Goal: Information Seeking & Learning: Check status

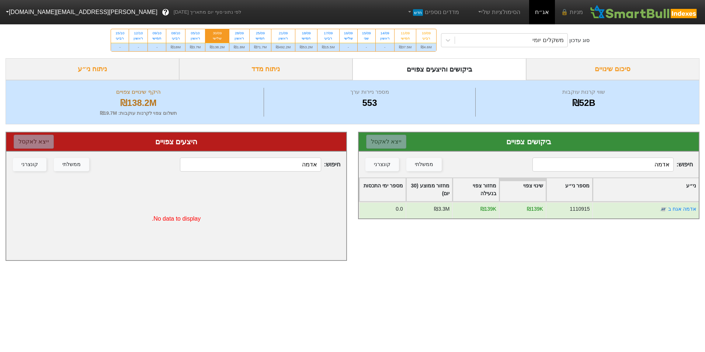
click at [614, 166] on input "אדמה" at bounding box center [603, 165] width 141 height 14
click at [483, 41] on div "משקלים יומי" at bounding box center [511, 40] width 113 height 13
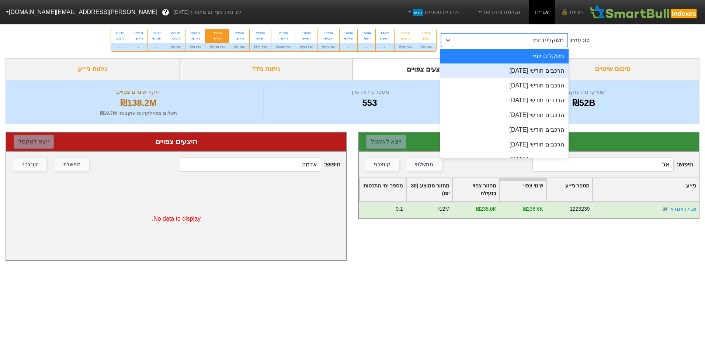
click at [497, 68] on div "הרכבים חודשי [DATE]" at bounding box center [504, 70] width 128 height 15
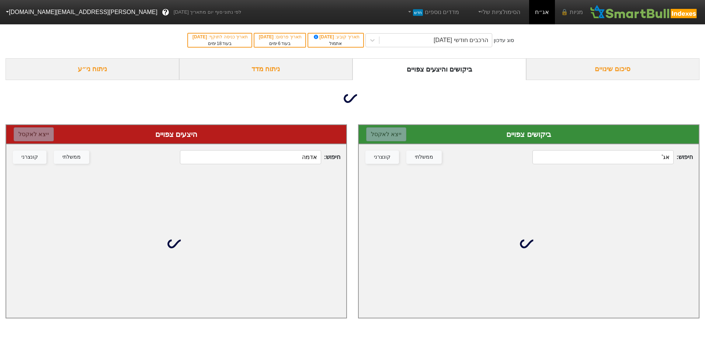
click at [569, 158] on input "אג'" at bounding box center [603, 157] width 141 height 14
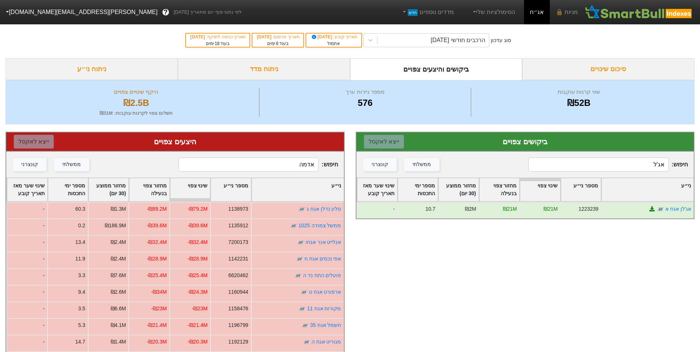
click at [605, 166] on input "אג'ל" at bounding box center [598, 165] width 140 height 14
type input "אנל"
click at [299, 163] on input "אדמה" at bounding box center [249, 165] width 140 height 14
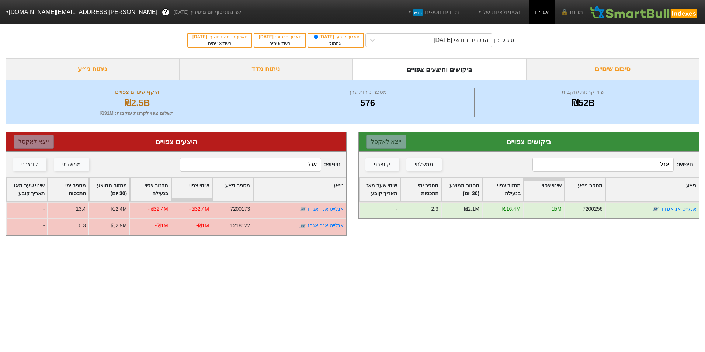
type input "אנל"
click at [467, 40] on div "הרכבים חודשי [DATE]" at bounding box center [461, 40] width 55 height 9
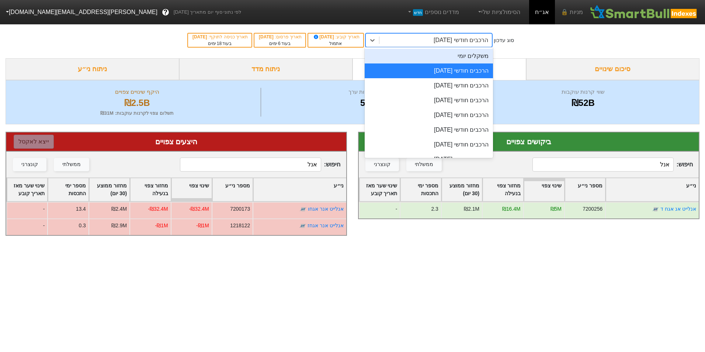
click at [474, 57] on div "משקלים יומי" at bounding box center [429, 56] width 128 height 15
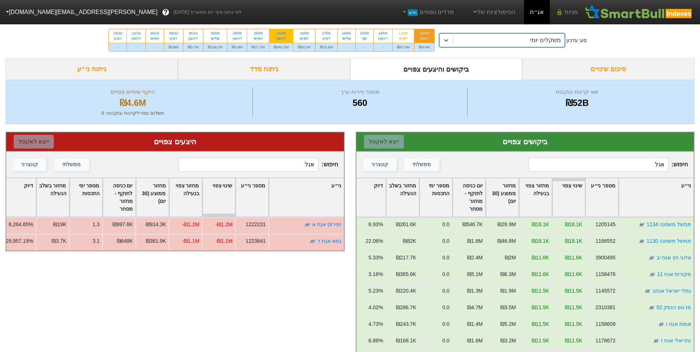
click at [286, 41] on div "21/09 ראשון" at bounding box center [281, 35] width 24 height 13
click at [281, 34] on input "21/09 ראשון ₪492.2M" at bounding box center [278, 31] width 5 height 5
radio input "true"
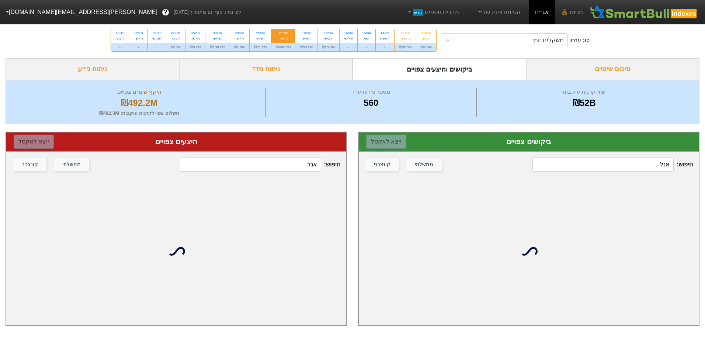
click at [658, 165] on input "אנל" at bounding box center [603, 165] width 141 height 14
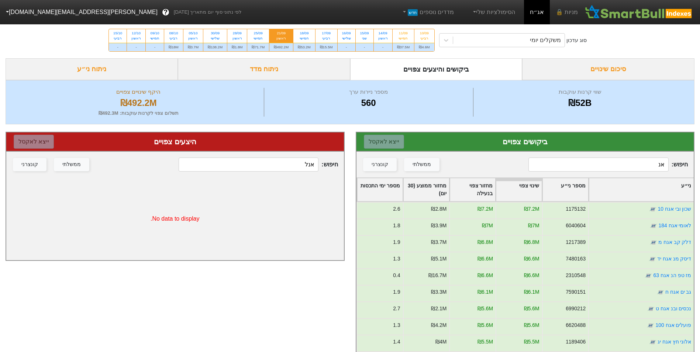
type input "אנל"
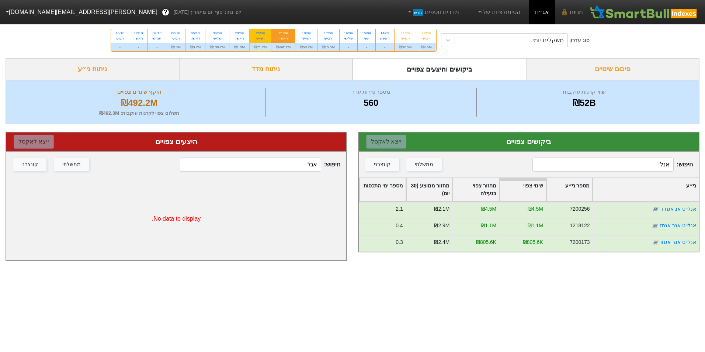
click at [253, 44] on div "₪71.7M" at bounding box center [261, 47] width 22 height 8
click at [256, 34] on input "25/09 חמישי ₪71.7M" at bounding box center [258, 31] width 5 height 5
radio input "true"
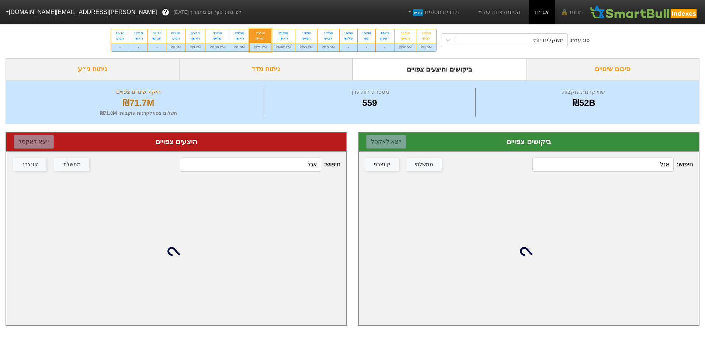
click at [556, 163] on input "אנל" at bounding box center [603, 165] width 141 height 14
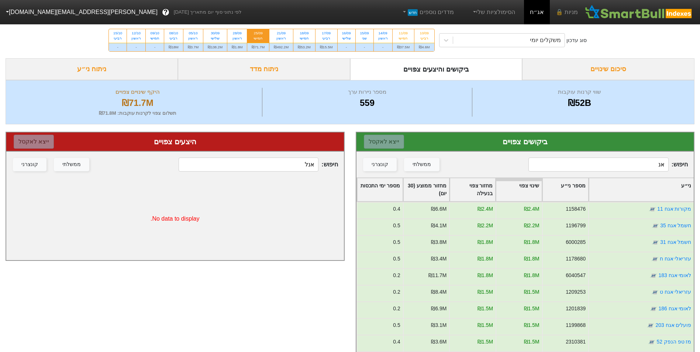
type input "אנל"
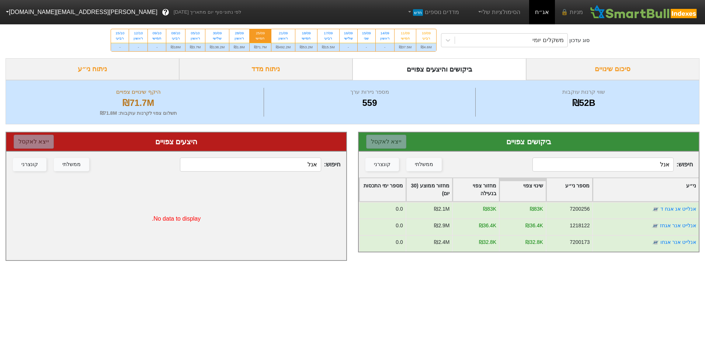
drag, startPoint x: 314, startPoint y: 43, endPoint x: 363, endPoint y: 69, distance: 55.9
click at [314, 42] on label "18/09 חמישי ₪53.2M" at bounding box center [306, 40] width 23 height 23
click at [307, 34] on input "18/09 חמישי ₪53.2M" at bounding box center [304, 31] width 5 height 5
radio input "true"
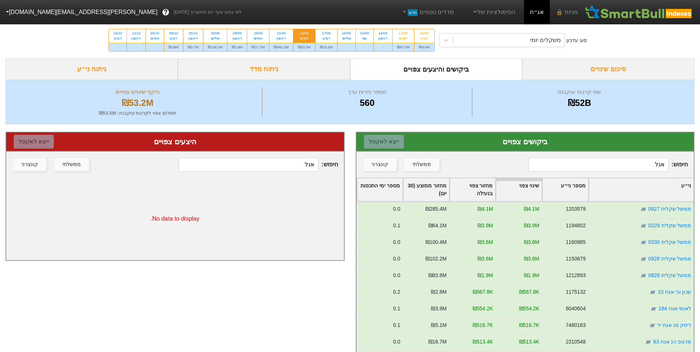
click at [650, 160] on input "אנל" at bounding box center [598, 165] width 140 height 14
type input "אנל"
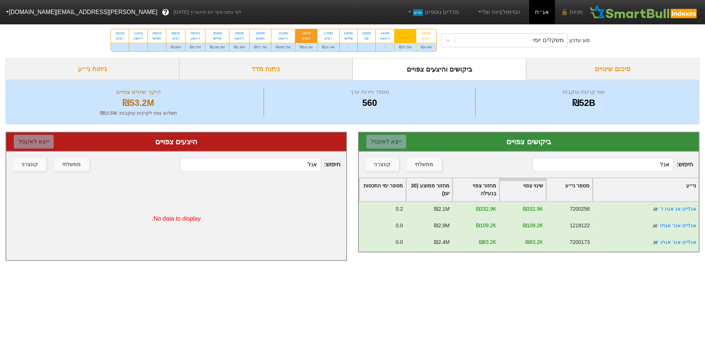
click at [400, 44] on div "₪37.5M" at bounding box center [406, 47] width 22 height 8
click at [401, 34] on input "11/09 חמישי ₪37.5M" at bounding box center [403, 31] width 5 height 5
radio input "true"
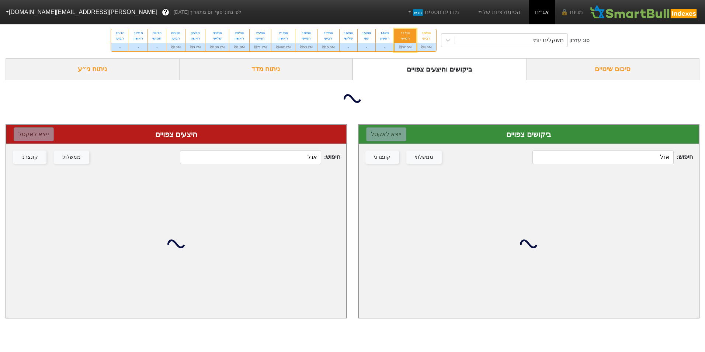
click at [623, 174] on div at bounding box center [529, 244] width 340 height 148
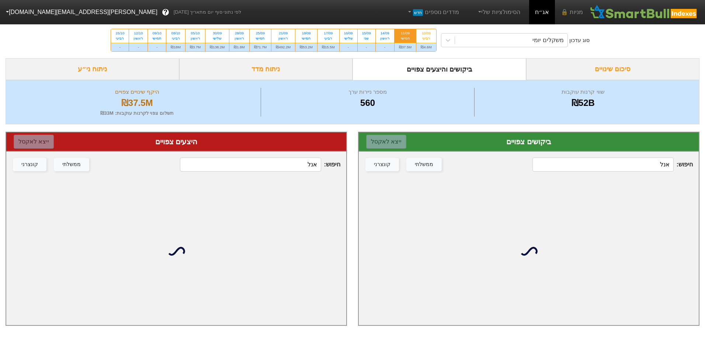
click at [623, 158] on input "אנל" at bounding box center [603, 165] width 141 height 14
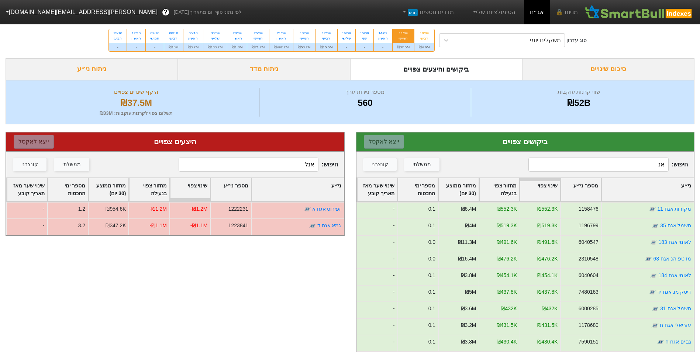
type input "אנל"
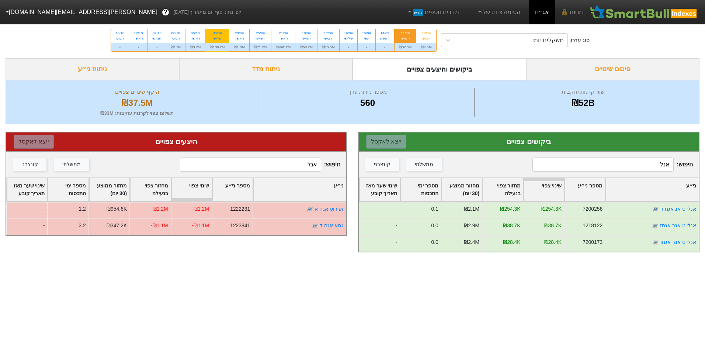
click at [228, 41] on div "30/09 שלישי" at bounding box center [217, 35] width 24 height 13
click at [217, 34] on input "30/09 שלישי ₪138.2M" at bounding box center [214, 31] width 5 height 5
radio input "true"
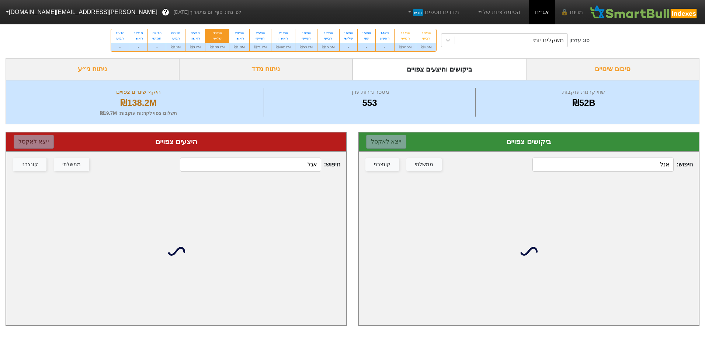
click at [603, 162] on input "אנל" at bounding box center [603, 165] width 141 height 14
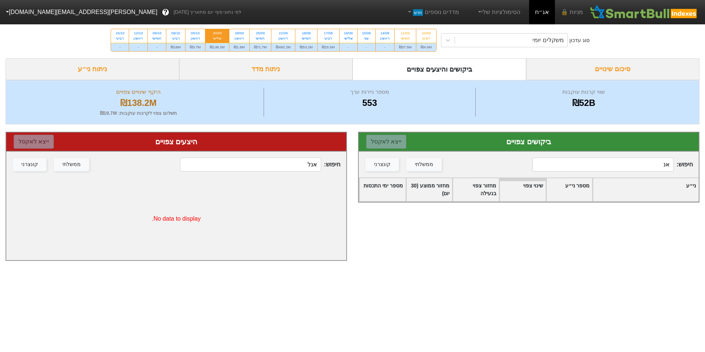
type input "אנל"
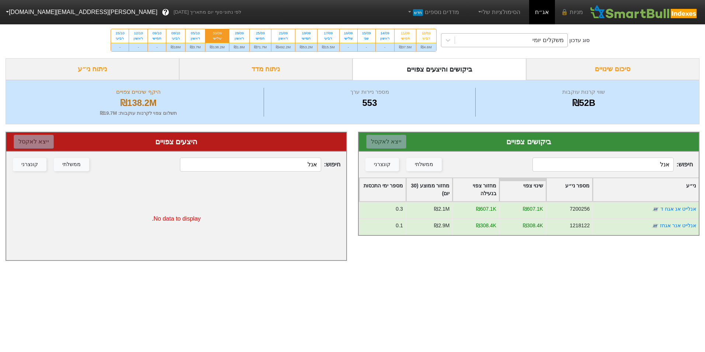
click at [485, 47] on div "סוג עדכון משקלים יומי 10/09 רביעי ₪4.6M 11/09 חמישי ₪37.5M 14/09 ראשון - 15/09 …" at bounding box center [352, 40] width 705 height 36
click at [487, 43] on div "משקלים יומי" at bounding box center [511, 40] width 113 height 13
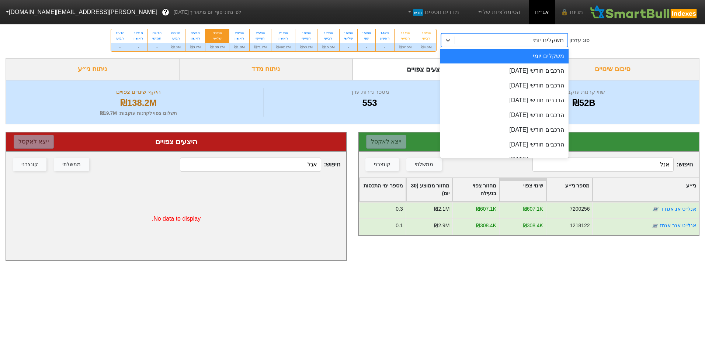
click at [499, 68] on div "הרכבים חודשי [DATE]" at bounding box center [504, 70] width 128 height 15
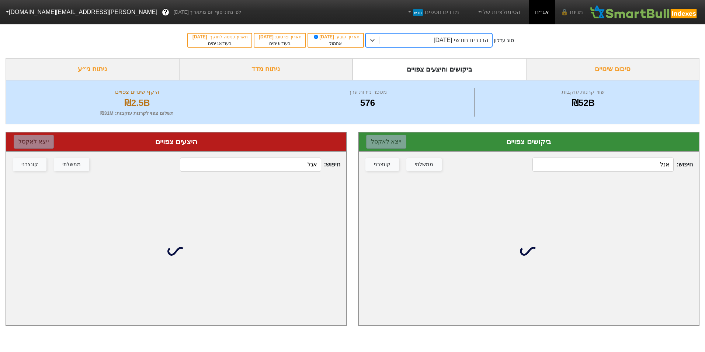
click at [272, 162] on input "אנל" at bounding box center [250, 165] width 141 height 14
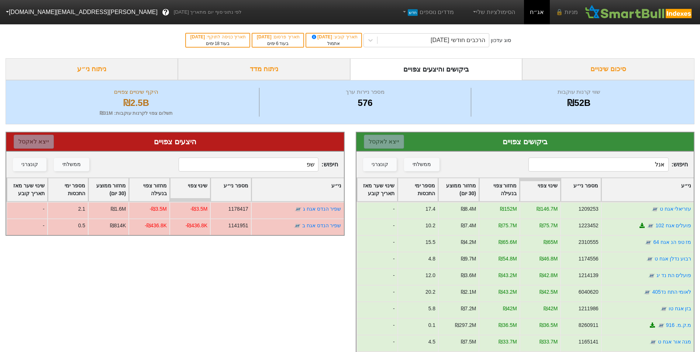
type input "שפ"
click at [482, 32] on div "סוג עדכון הרכבים חודשי [DATE] תאריך קובע : [DATE] אתמול תאריך פרסום : [DATE] בע…" at bounding box center [350, 40] width 700 height 36
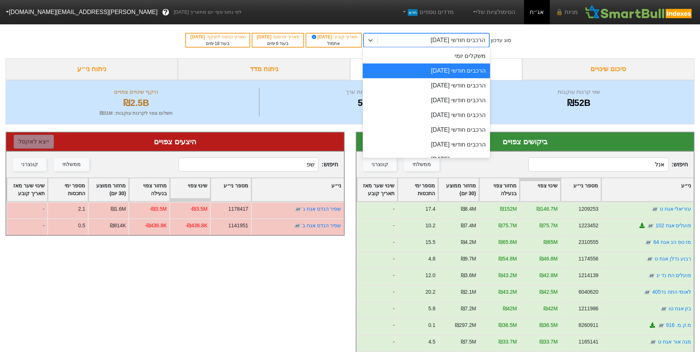
click at [485, 39] on div "הרכבים חודשי [DATE]" at bounding box center [458, 40] width 55 height 9
drag, startPoint x: 478, startPoint y: 50, endPoint x: 478, endPoint y: 57, distance: 6.7
click at [478, 51] on div "משקלים יומי" at bounding box center [426, 56] width 127 height 15
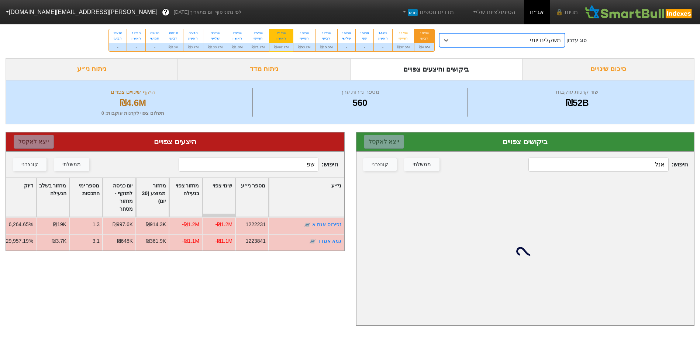
click at [286, 44] on div "₪492.2M" at bounding box center [281, 47] width 24 height 8
click at [281, 34] on input "21/09 ראשון ₪492.2M" at bounding box center [278, 31] width 5 height 5
radio input "true"
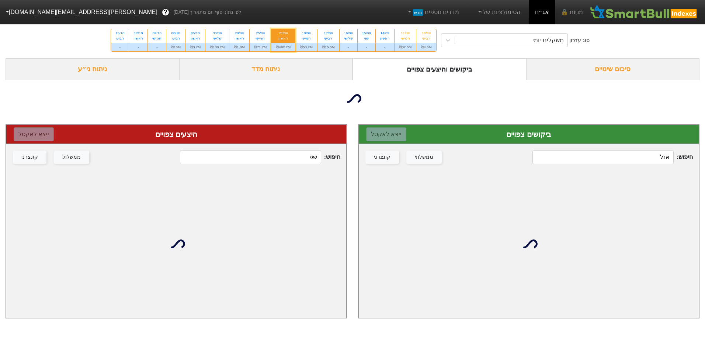
click at [660, 158] on input "אנל" at bounding box center [603, 157] width 141 height 14
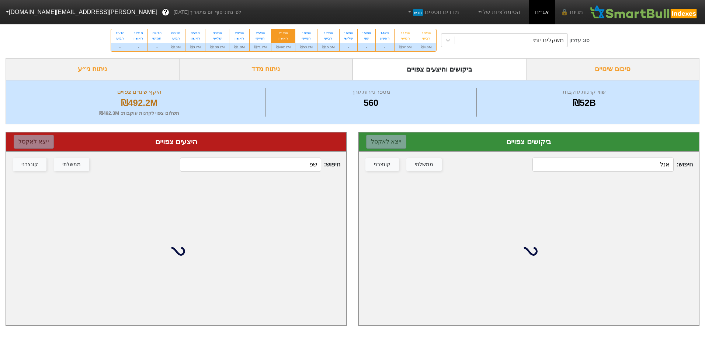
click at [660, 158] on input "אנל" at bounding box center [603, 165] width 141 height 14
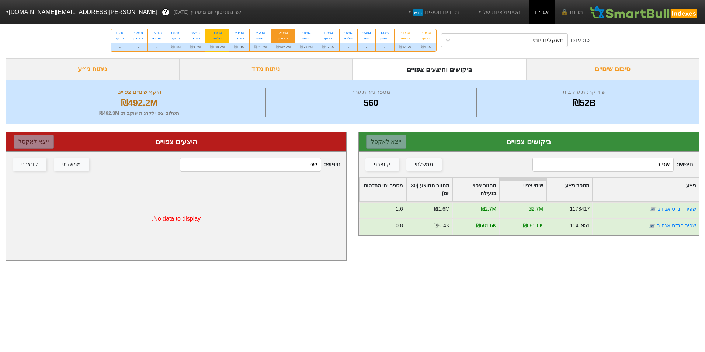
type input "שפיר"
click at [212, 49] on div "₪138.2M" at bounding box center [217, 47] width 24 height 8
click at [212, 34] on input "30/09 שלישי ₪138.2M" at bounding box center [214, 31] width 5 height 5
radio input "true"
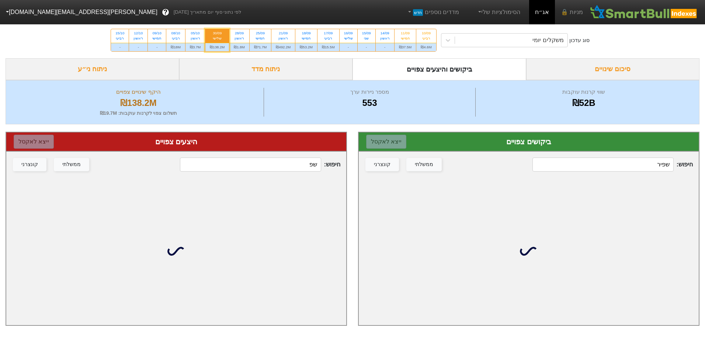
click at [570, 164] on input "שפיר" at bounding box center [603, 165] width 141 height 14
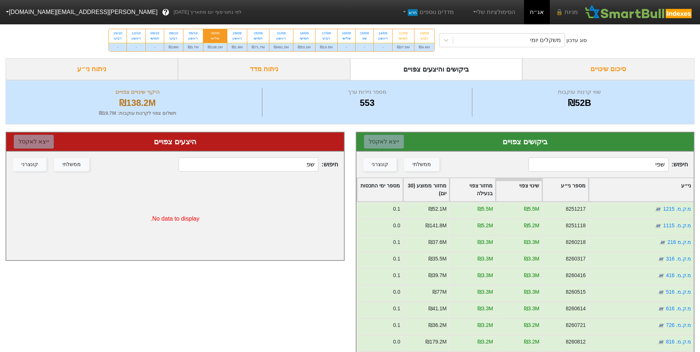
type input "שפיר"
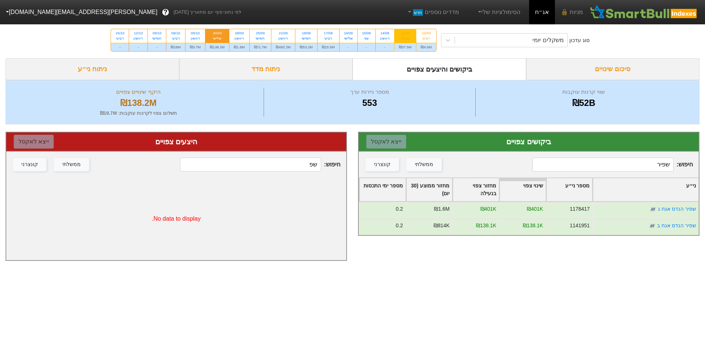
click at [404, 42] on div "11/09 חמישי" at bounding box center [406, 35] width 22 height 13
click at [404, 34] on input "11/09 חמישי ₪37.5M" at bounding box center [403, 31] width 5 height 5
radio input "true"
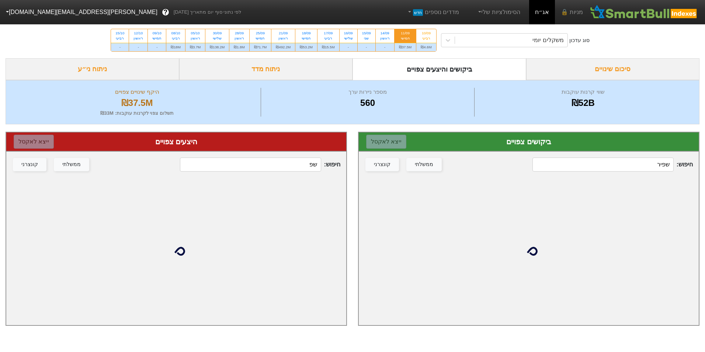
click at [636, 170] on input "שפיר" at bounding box center [603, 165] width 141 height 14
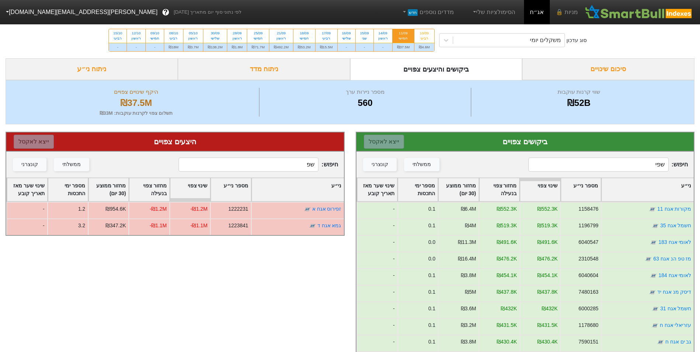
type input "שפיר"
